Goal: Find specific page/section

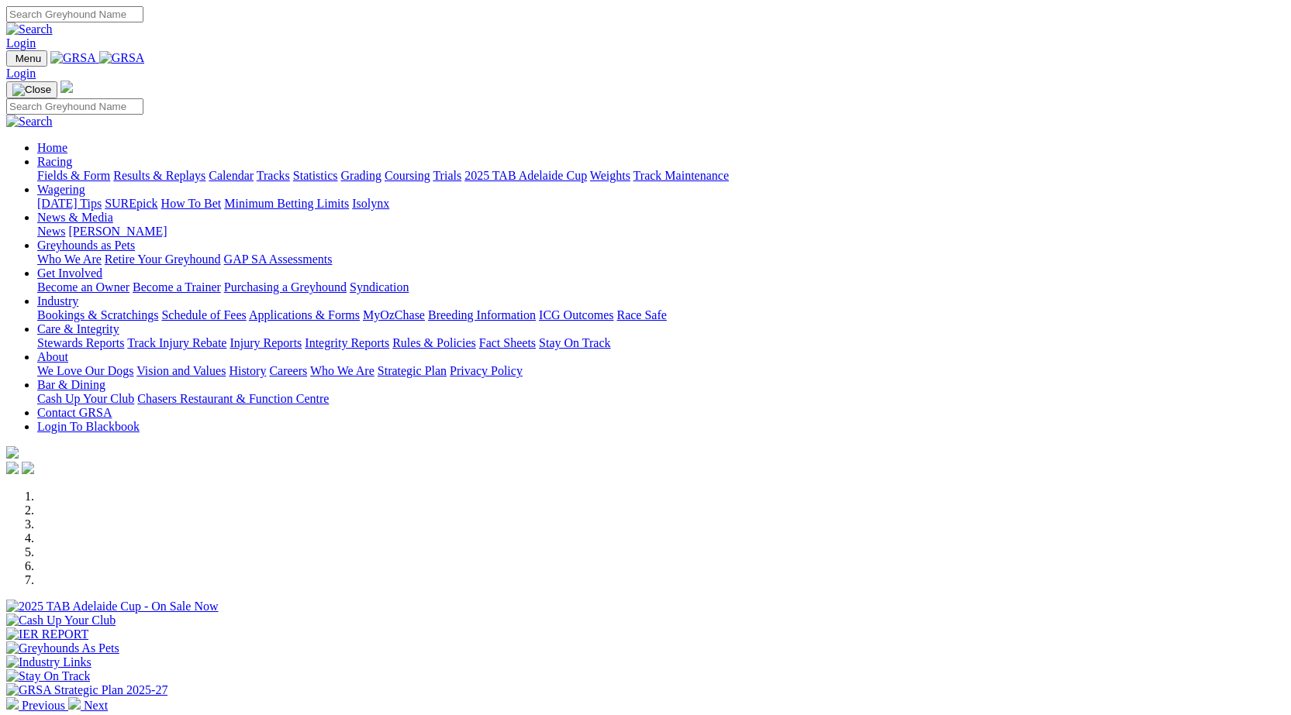
scroll to position [567, 0]
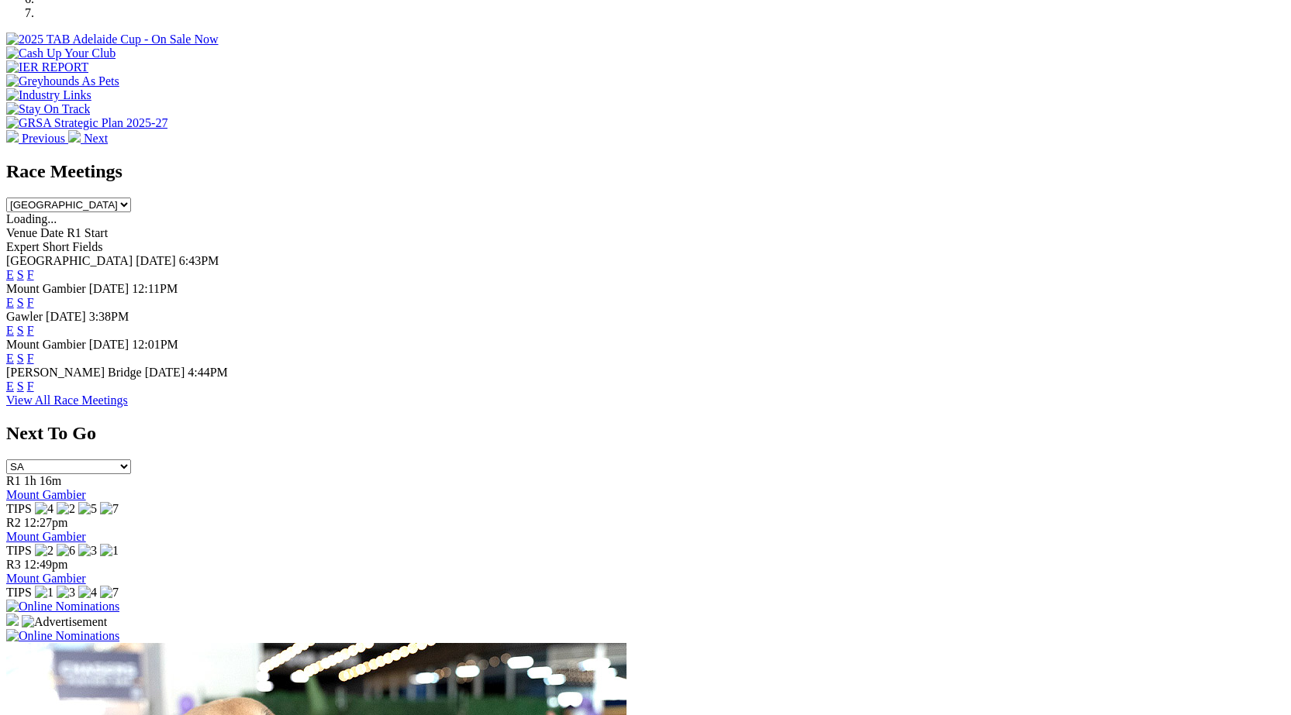
click at [34, 268] on link "F" at bounding box center [30, 274] width 7 height 13
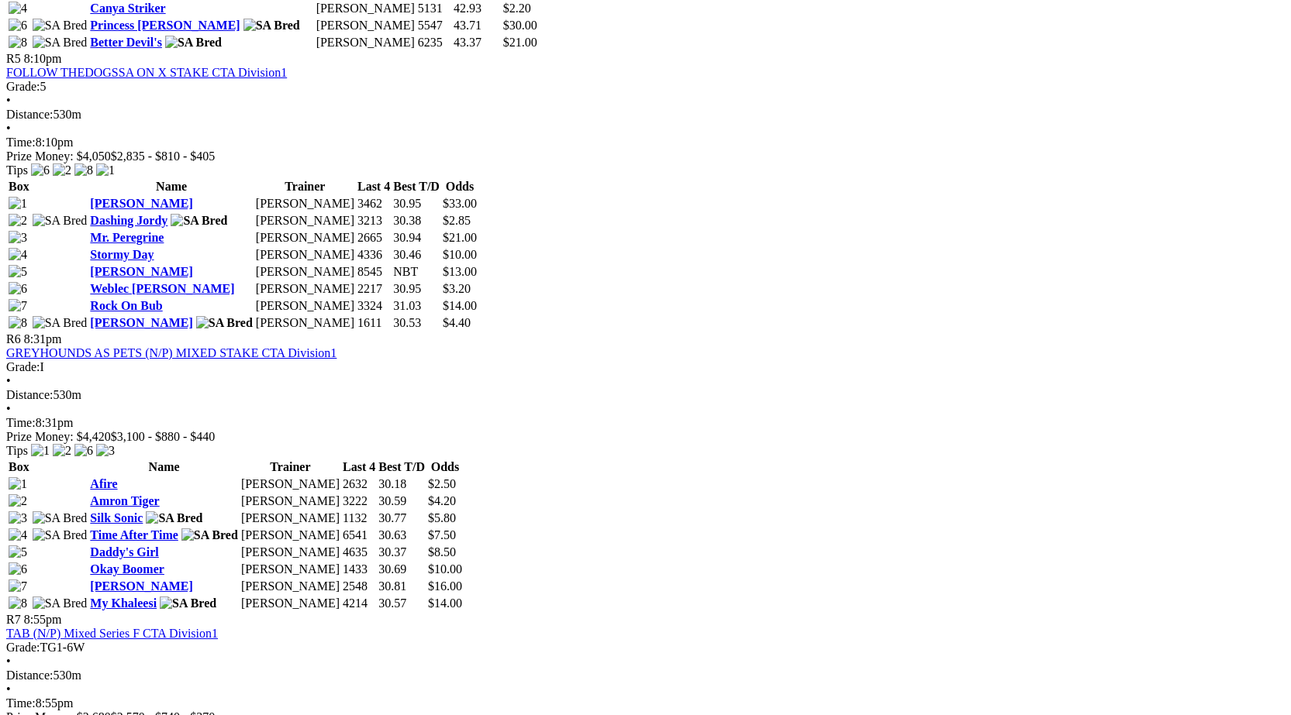
scroll to position [1766, 0]
